Goal: Task Accomplishment & Management: Manage account settings

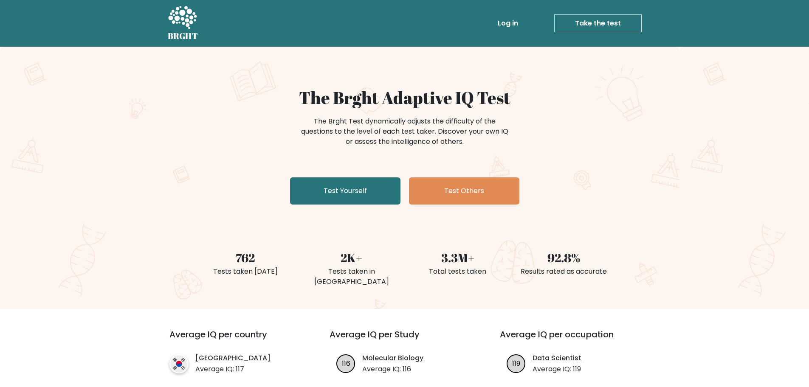
click at [514, 23] on link "Log in" at bounding box center [507, 23] width 27 height 17
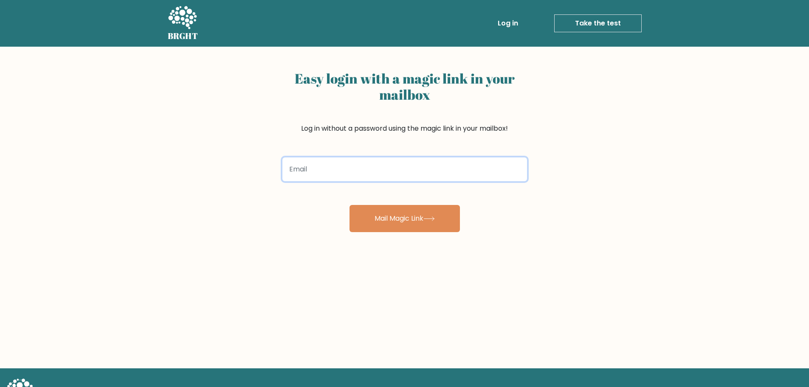
click at [398, 173] on input "email" at bounding box center [404, 169] width 244 height 24
type input "webea.net@gmail.com"
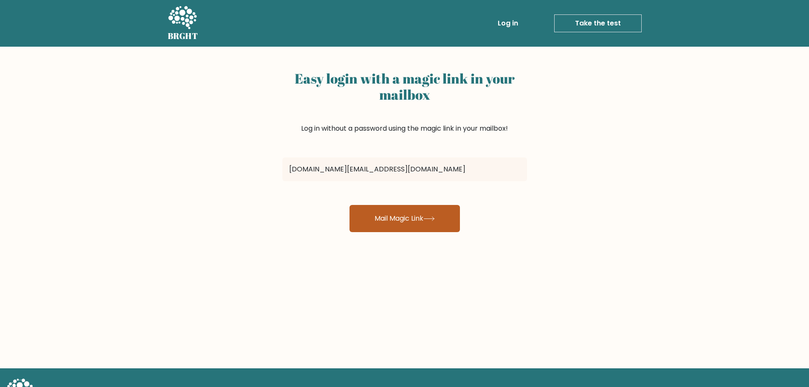
click at [388, 212] on button "Mail Magic Link" at bounding box center [404, 218] width 110 height 27
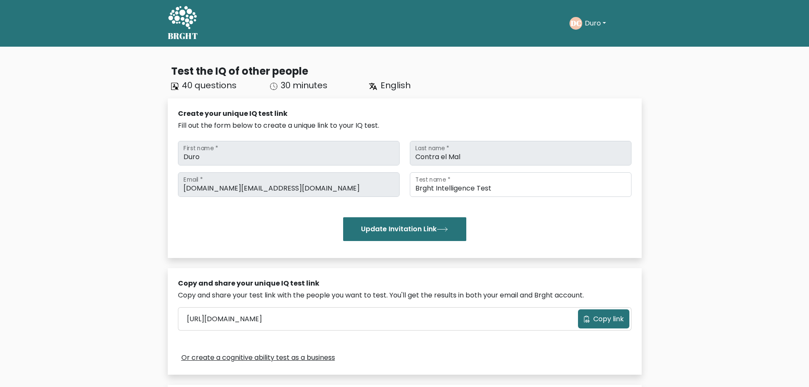
click at [594, 24] on button "Duro" at bounding box center [595, 23] width 26 height 11
click at [597, 48] on link "Dashboard" at bounding box center [603, 41] width 67 height 14
click at [598, 25] on button "Duro" at bounding box center [595, 23] width 26 height 11
click at [582, 51] on link "Profile" at bounding box center [603, 55] width 67 height 14
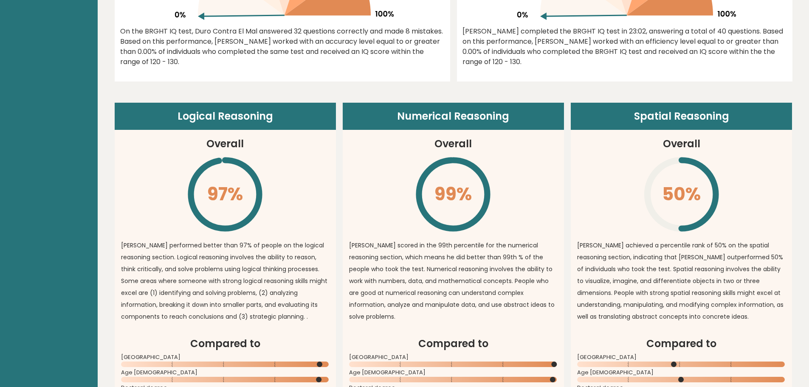
scroll to position [255, 0]
